Goal: Check status: Check status

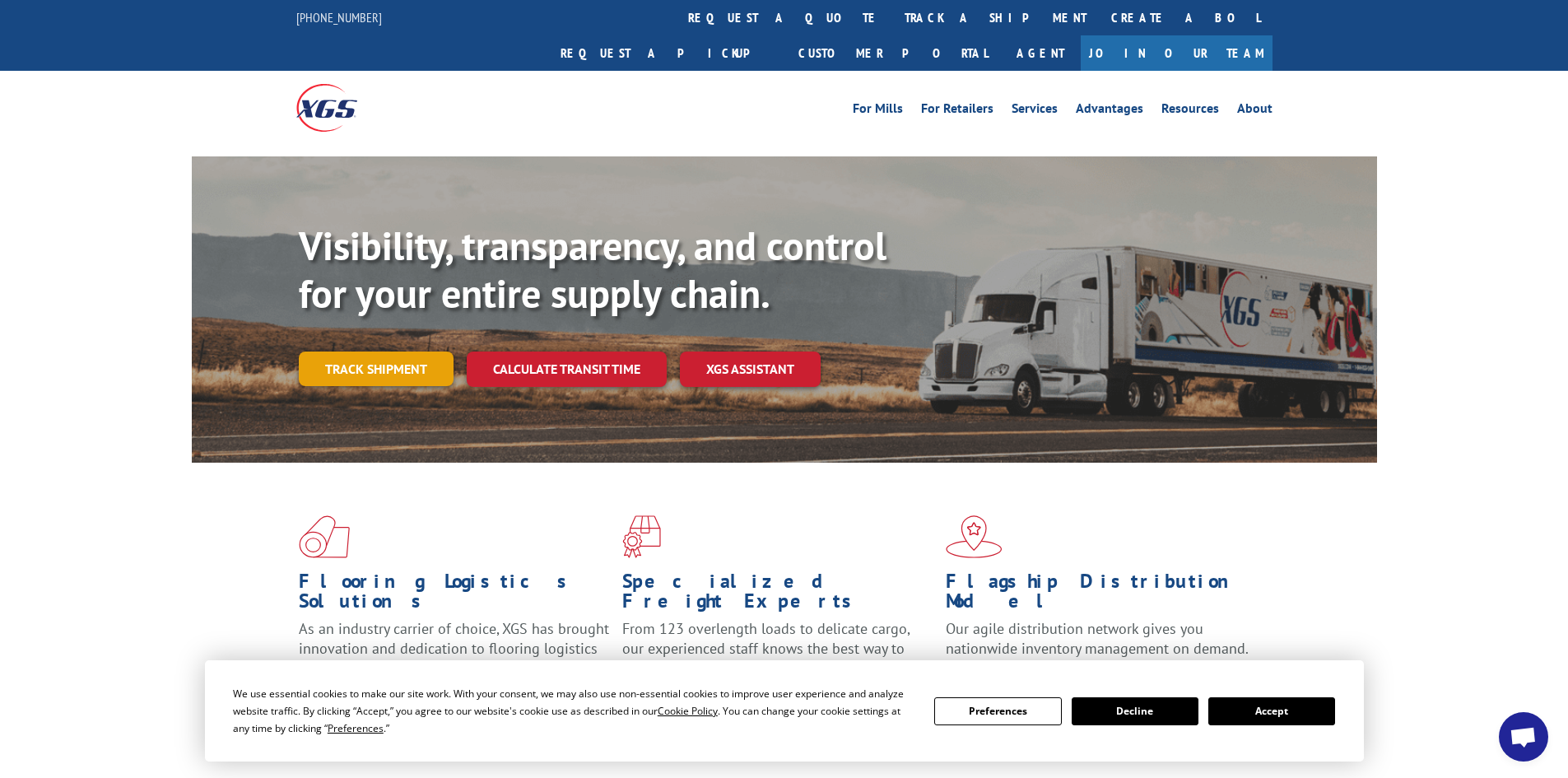
click at [394, 352] on link "Track shipment" at bounding box center [376, 369] width 155 height 34
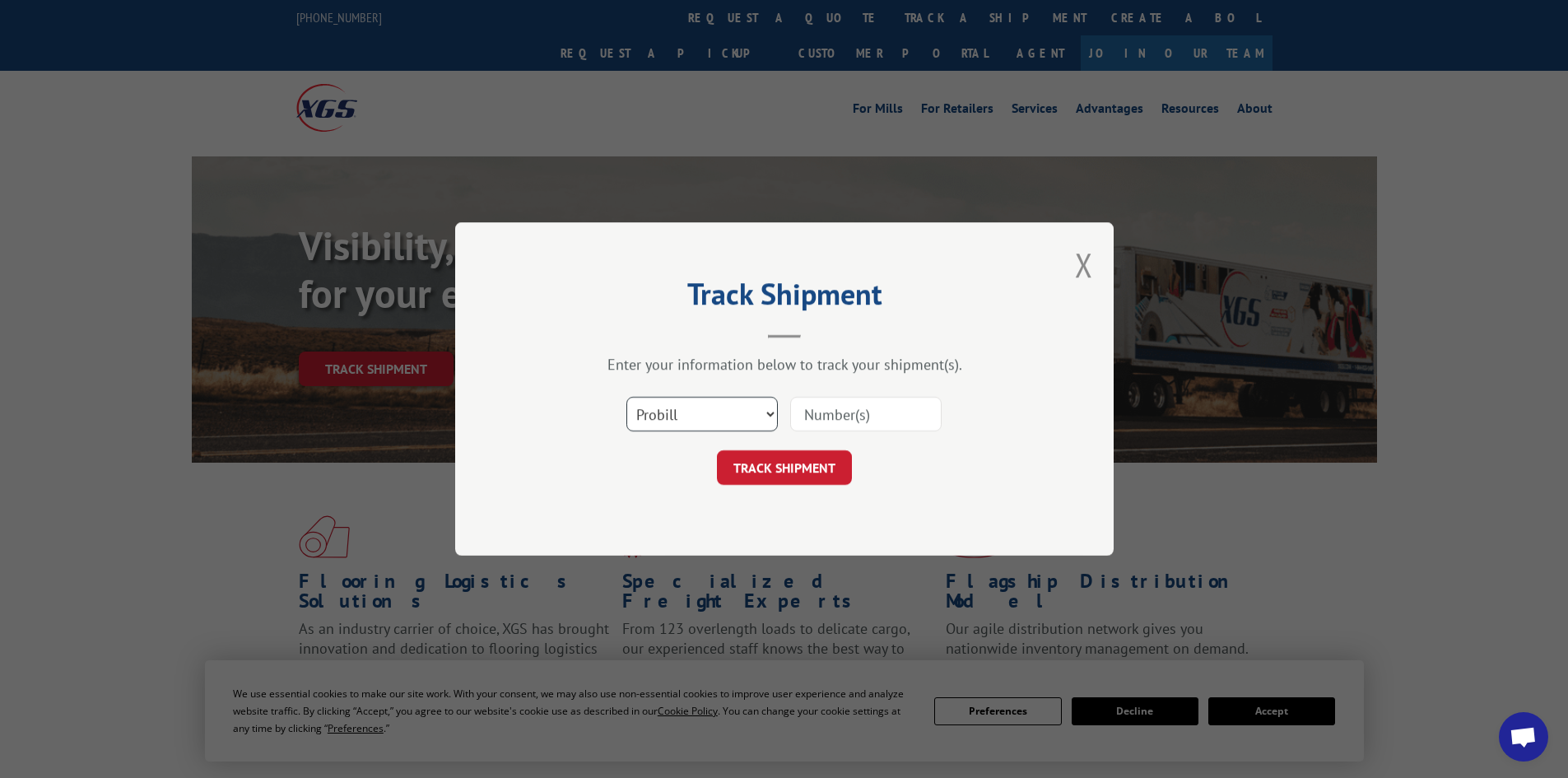
click at [723, 414] on select "Select category... Probill BOL PO" at bounding box center [702, 414] width 151 height 34
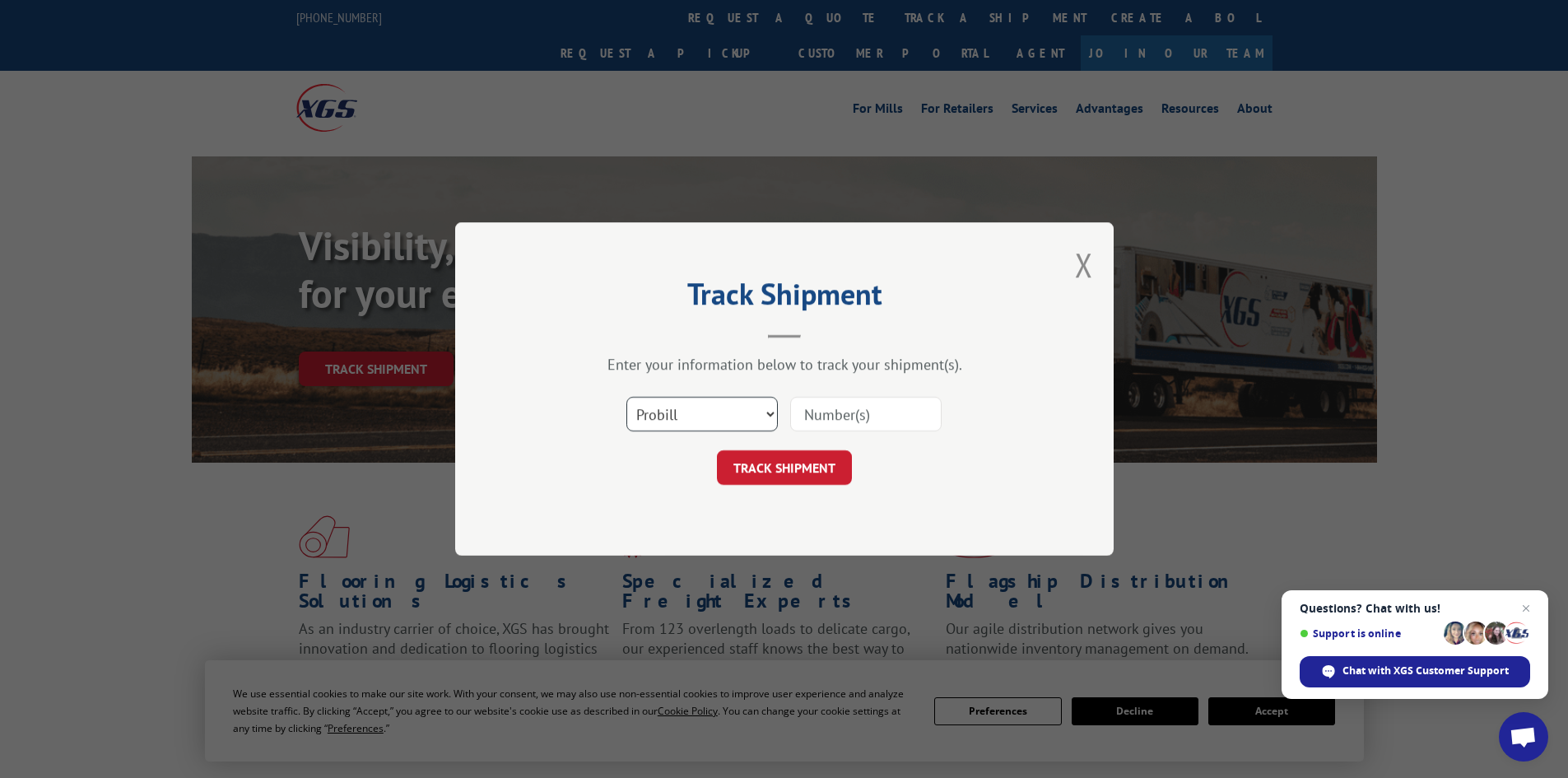
select select "po"
click at [627, 397] on select "Select category... Probill BOL PO" at bounding box center [702, 414] width 151 height 34
click at [854, 413] on input at bounding box center [865, 414] width 151 height 34
paste input "32500470"
type input "32500470"
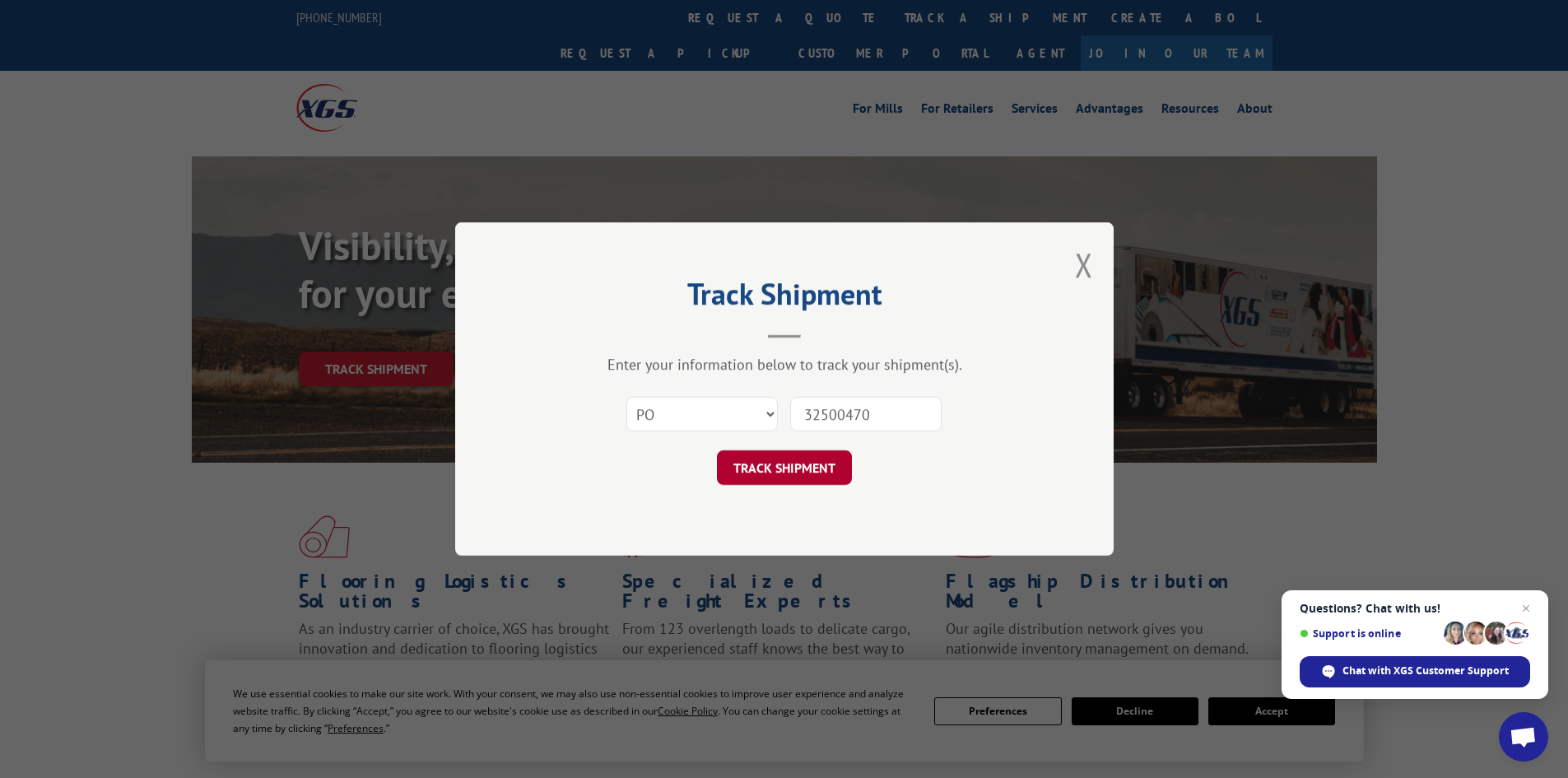
click at [813, 470] on button "TRACK SHIPMENT" at bounding box center [784, 468] width 135 height 34
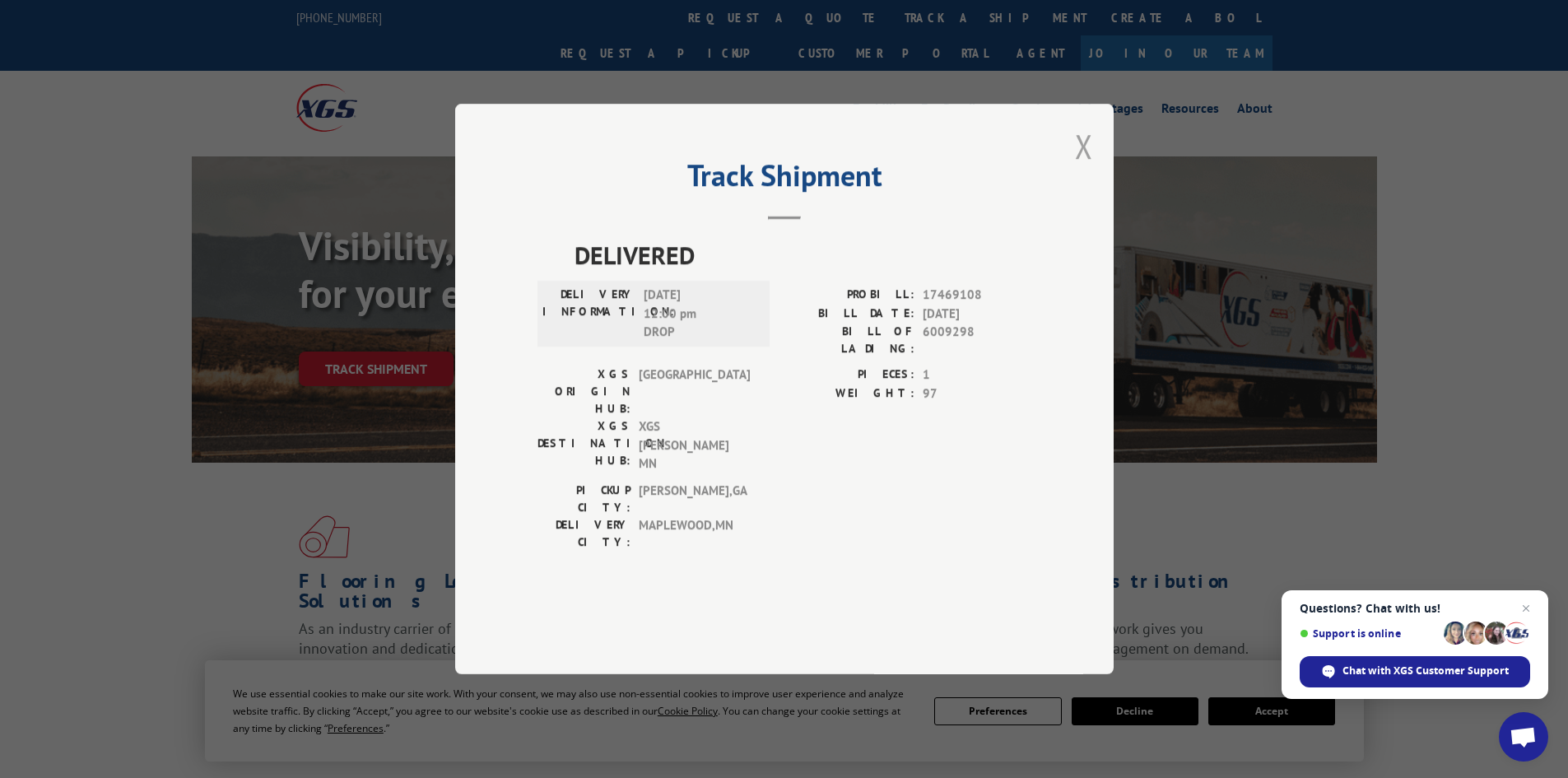
click at [1085, 168] on button "Close modal" at bounding box center [1085, 146] width 18 height 44
